Goal: Navigation & Orientation: Find specific page/section

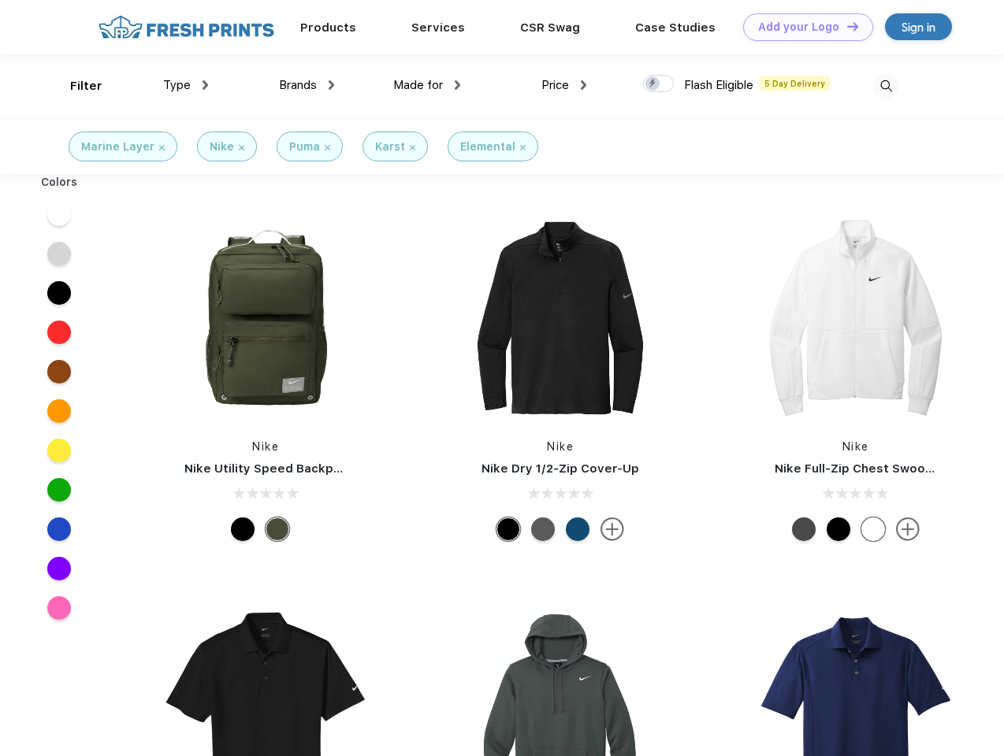
click at [802, 27] on link "Add your Logo Design Tool" at bounding box center [808, 27] width 130 height 28
click at [0, 0] on div "Design Tool" at bounding box center [0, 0] width 0 height 0
click at [845, 26] on link "Add your Logo Design Tool" at bounding box center [808, 27] width 130 height 28
click at [76, 86] on div "Filter" at bounding box center [86, 86] width 32 height 18
click at [186, 85] on span "Type" at bounding box center [177, 85] width 28 height 14
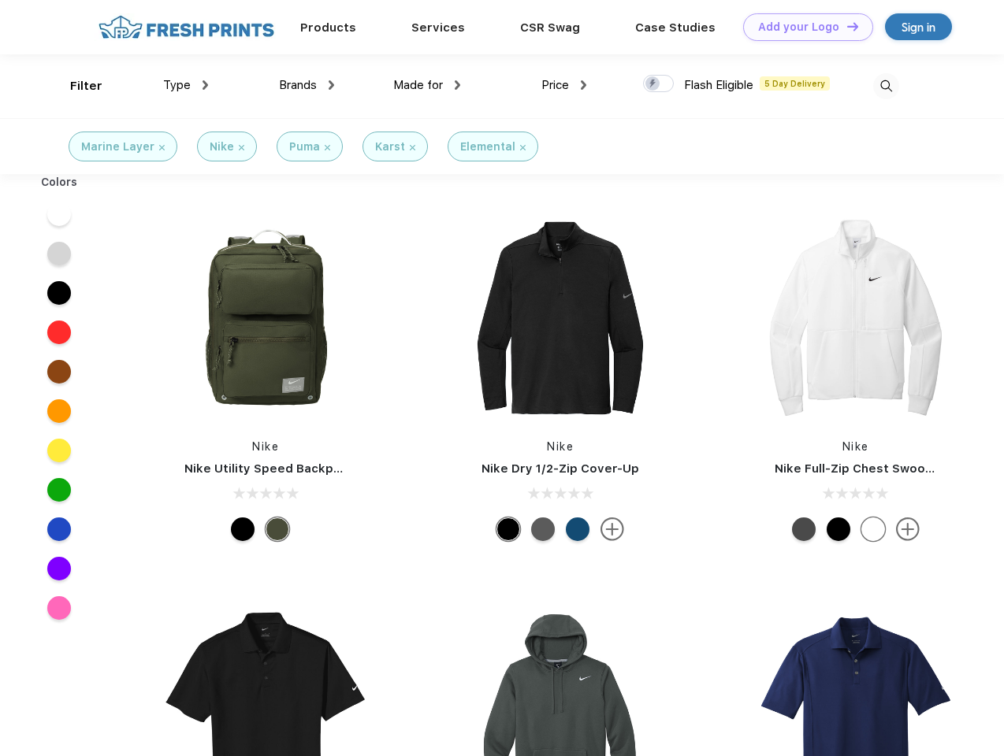
click at [307, 85] on span "Brands" at bounding box center [298, 85] width 38 height 14
click at [427, 85] on span "Made for" at bounding box center [418, 85] width 50 height 14
click at [564, 85] on span "Price" at bounding box center [555, 85] width 28 height 14
click at [659, 84] on div at bounding box center [658, 83] width 31 height 17
click at [653, 84] on input "checkbox" at bounding box center [648, 79] width 10 height 10
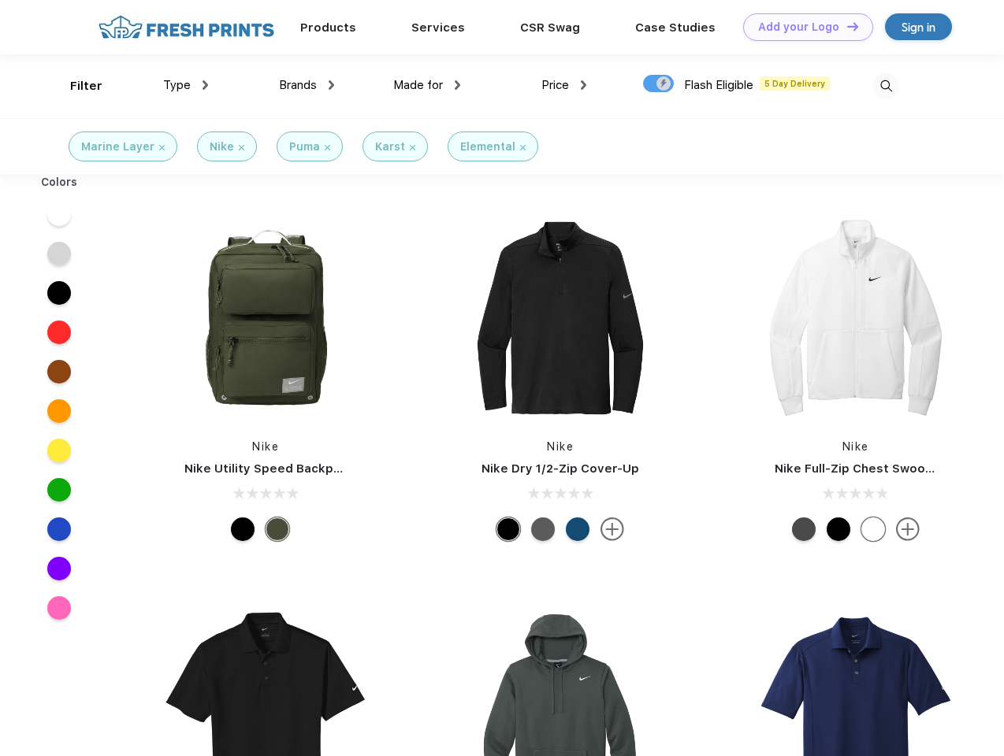
click at [886, 86] on img at bounding box center [886, 86] width 26 height 26
